Goal: Use online tool/utility: Utilize a website feature to perform a specific function

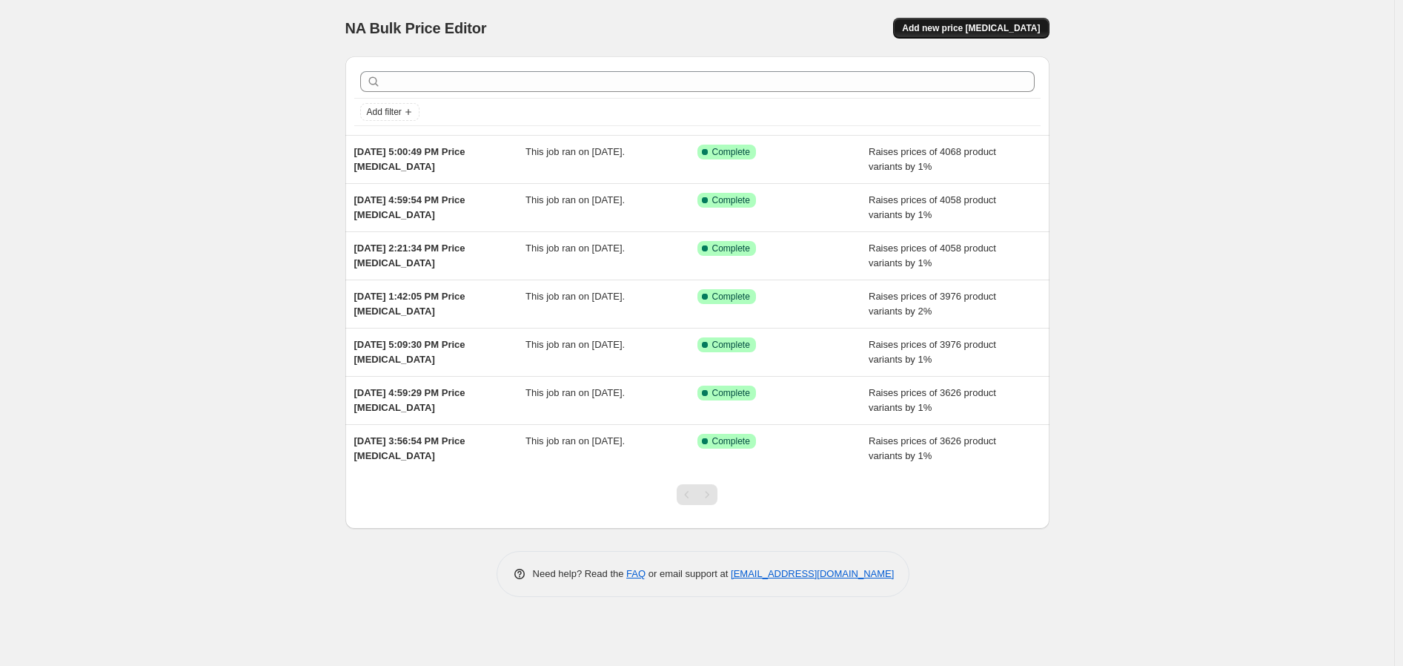
click at [962, 23] on span "Add new price [MEDICAL_DATA]" at bounding box center [971, 28] width 138 height 12
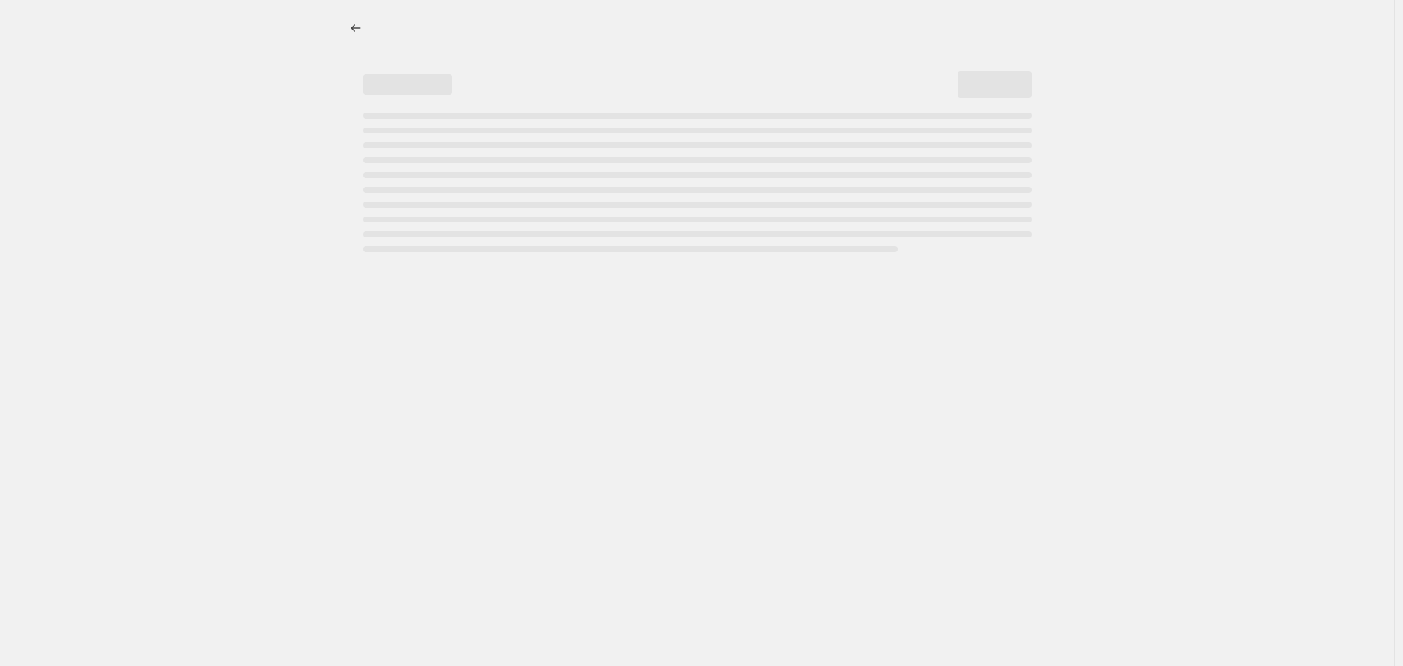
select select "percentage"
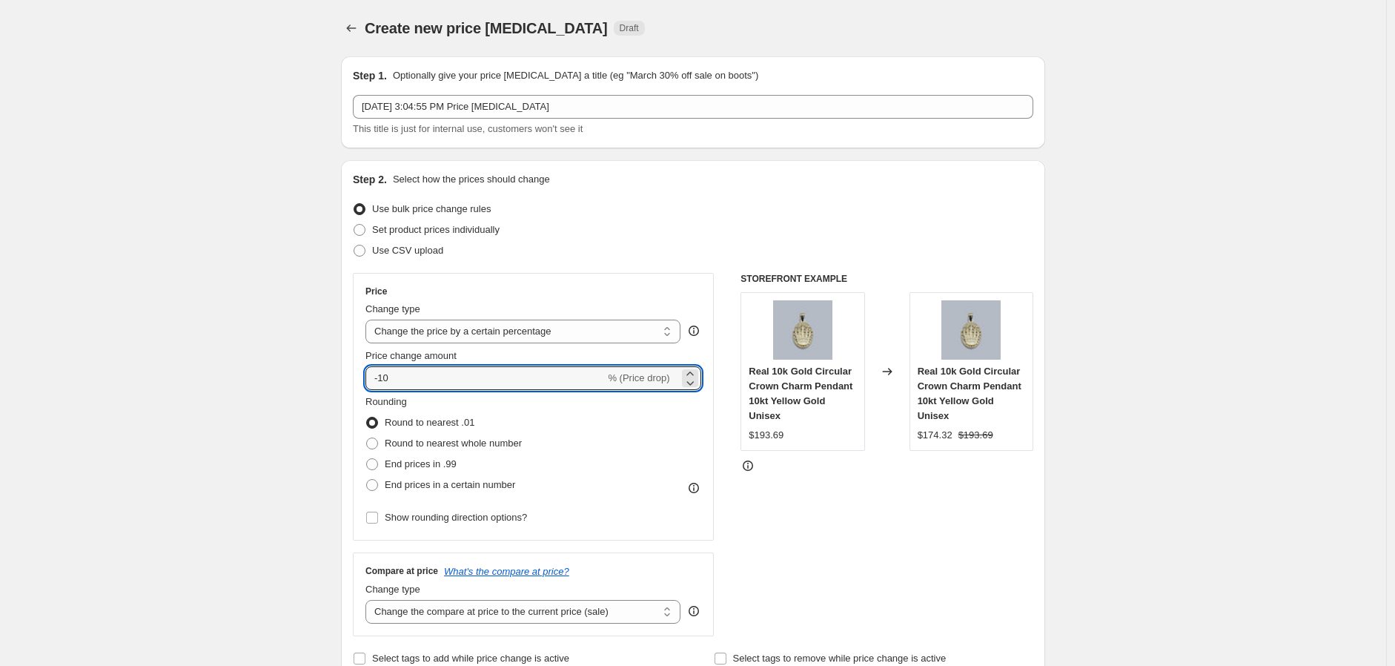
drag, startPoint x: 409, startPoint y: 370, endPoint x: 342, endPoint y: 371, distance: 66.7
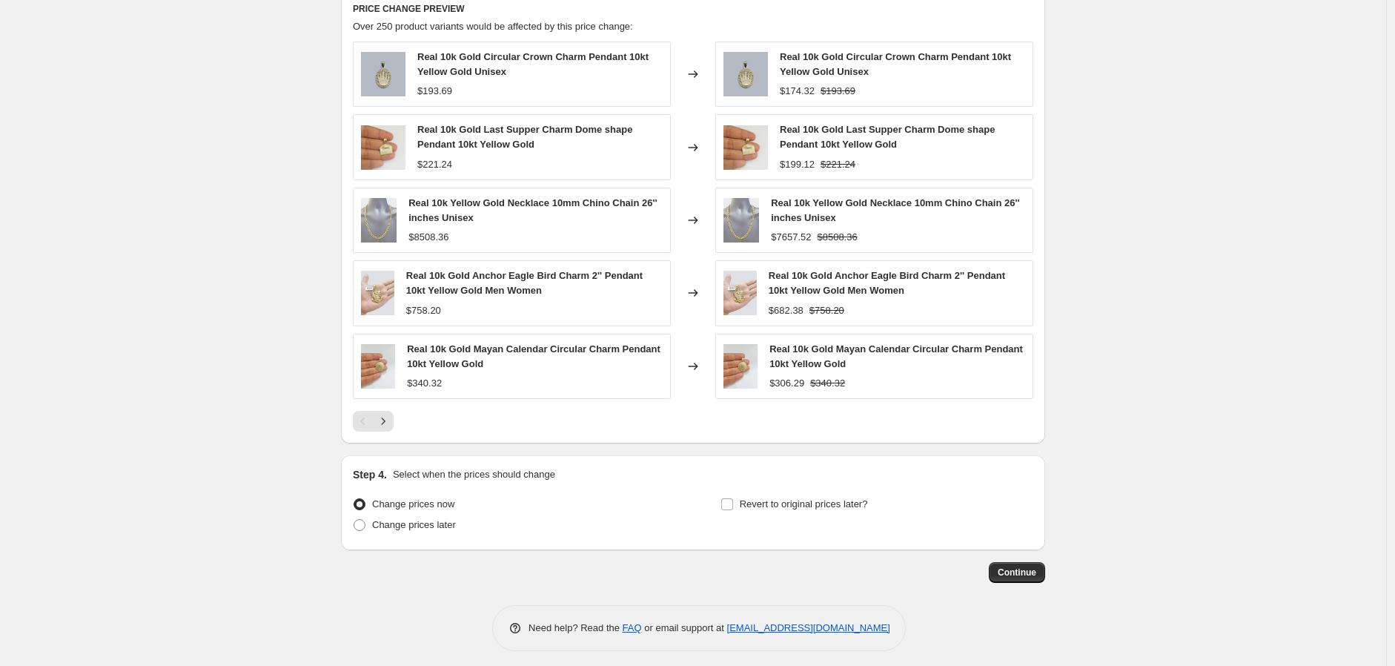
scroll to position [841, 0]
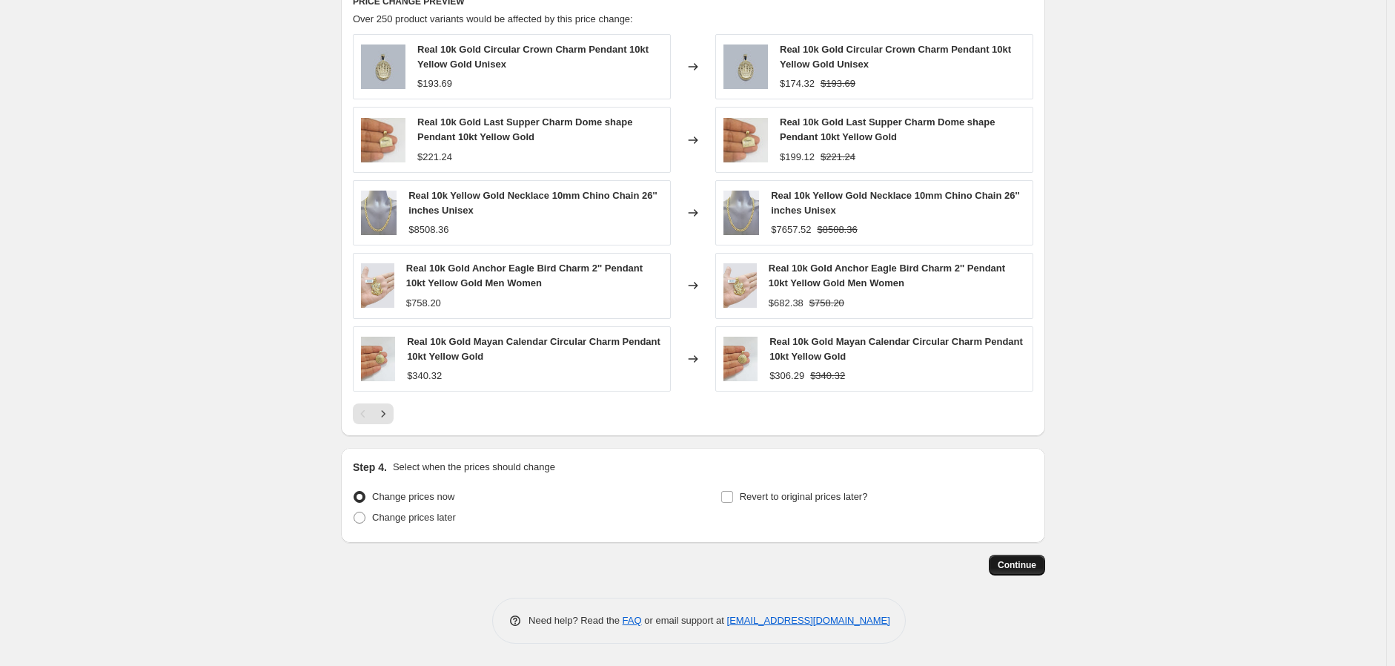
type input "2"
click at [1020, 560] on span "Continue" at bounding box center [1017, 565] width 39 height 12
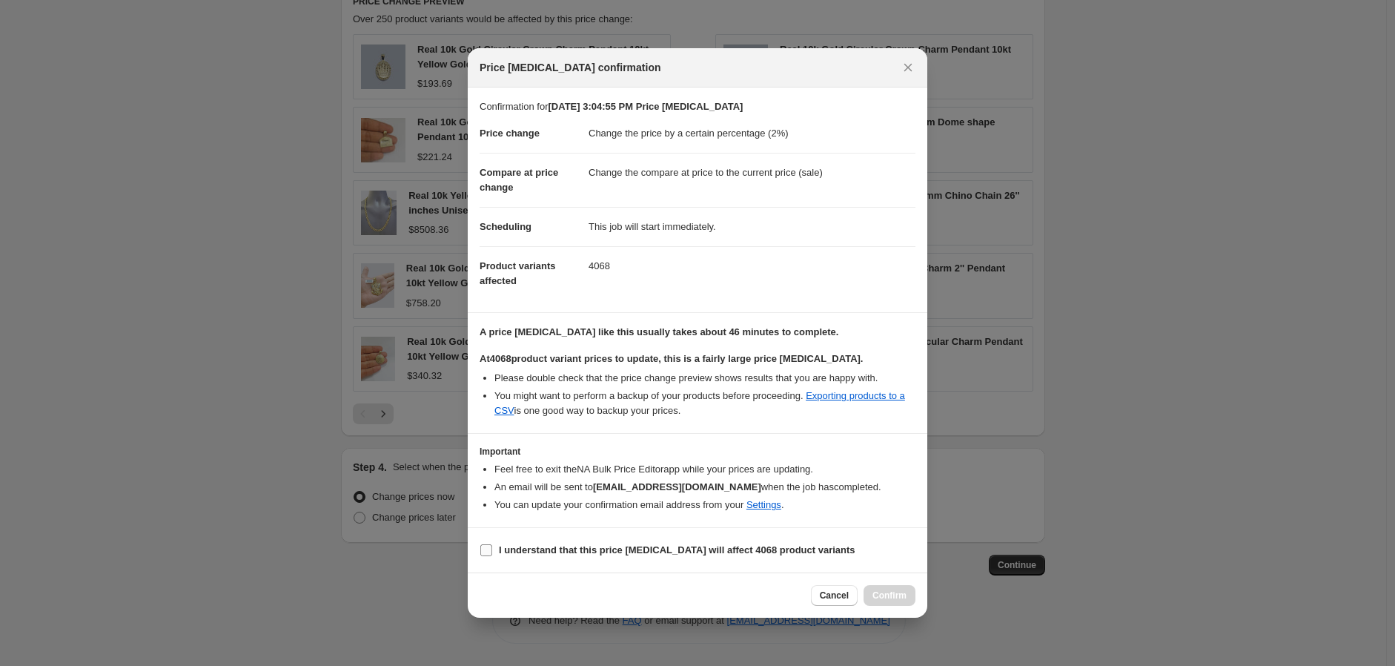
click at [487, 546] on input "I understand that this price [MEDICAL_DATA] will affect 4068 product variants" at bounding box center [486, 550] width 12 height 12
checkbox input "true"
click at [895, 597] on span "Confirm" at bounding box center [889, 595] width 34 height 12
